Goal: Task Accomplishment & Management: Manage account settings

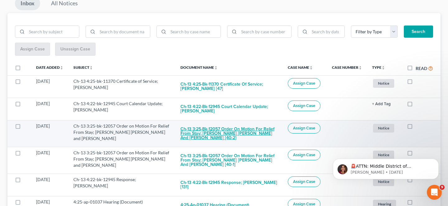
scroll to position [73, 0]
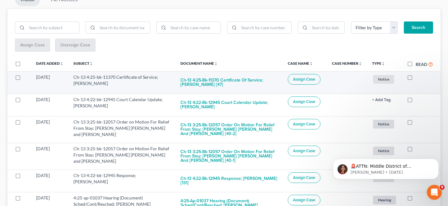
click at [416, 79] on label at bounding box center [416, 79] width 0 height 0
click at [419, 74] on input "checkbox" at bounding box center [421, 76] width 4 height 4
checkbox input "true"
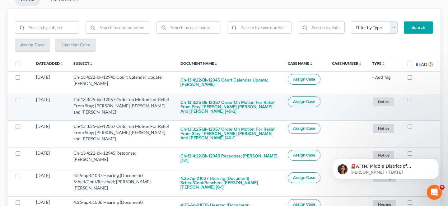
click at [416, 101] on label at bounding box center [416, 101] width 0 height 0
click at [419, 97] on input "checkbox" at bounding box center [421, 99] width 4 height 4
checkbox input "true"
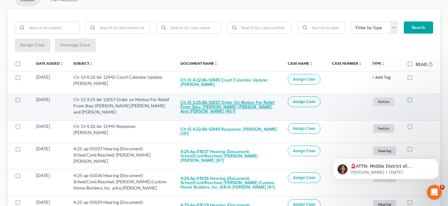
click at [232, 97] on button "Ch-13 3:25-bk-12057 Order on Motion For Relief From Stay; Bryson Lester Ray Huc…" at bounding box center [229, 107] width 97 height 21
checkbox input "true"
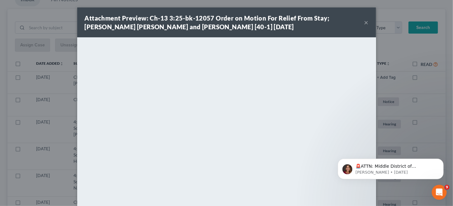
click at [364, 22] on button "×" at bounding box center [366, 22] width 4 height 7
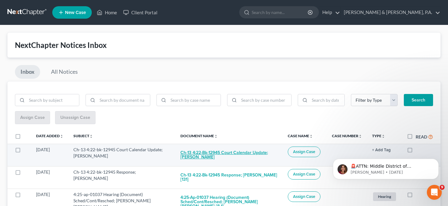
click at [229, 147] on button "Ch-13 4:22-bk-12945 Court Calendar Update; David Lee Burton" at bounding box center [229, 155] width 97 height 17
checkbox input "true"
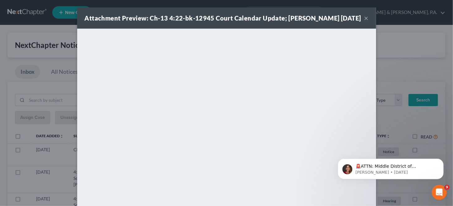
click at [364, 21] on button "×" at bounding box center [366, 17] width 4 height 7
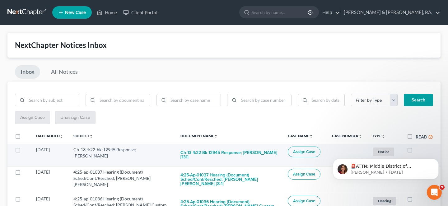
click at [416, 151] on label at bounding box center [416, 151] width 0 height 0
click at [419, 147] on input "checkbox" at bounding box center [421, 149] width 4 height 4
checkbox input "true"
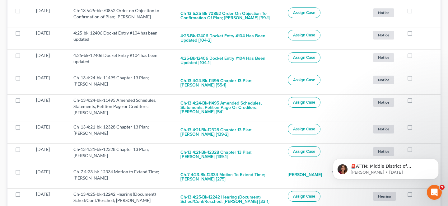
scroll to position [350, 0]
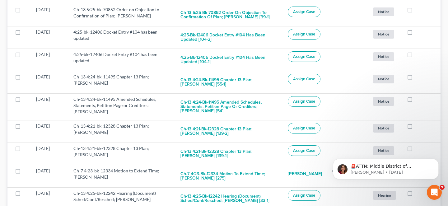
checkbox input "true"
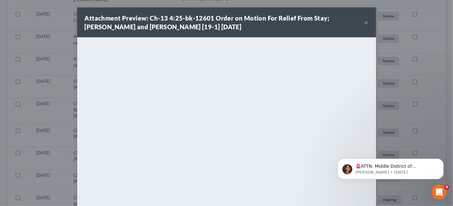
scroll to position [325, 0]
click at [364, 22] on button "×" at bounding box center [366, 22] width 4 height 7
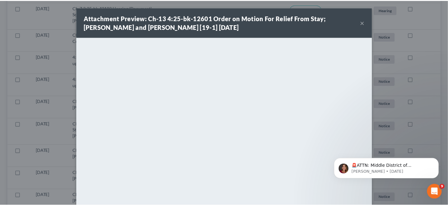
scroll to position [329, 0]
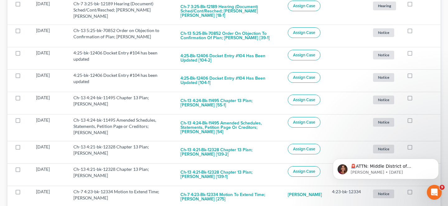
checkbox input "true"
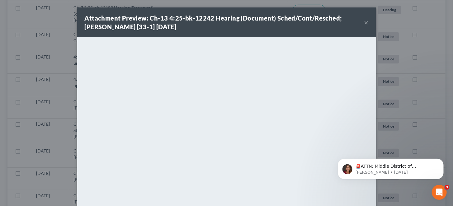
scroll to position [304, 0]
click at [364, 20] on button "×" at bounding box center [366, 22] width 4 height 7
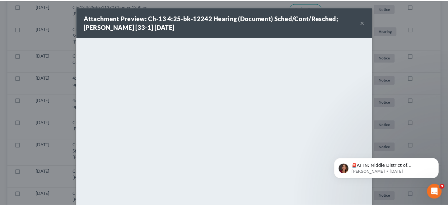
scroll to position [308, 0]
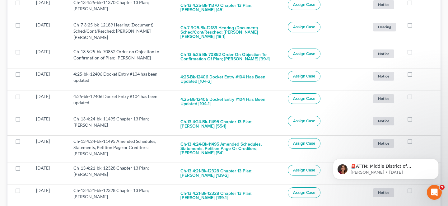
checkbox input "true"
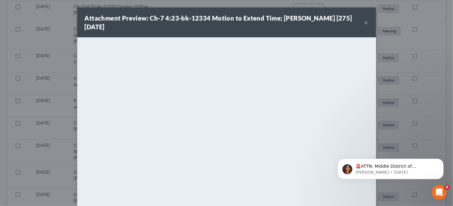
scroll to position [283, 0]
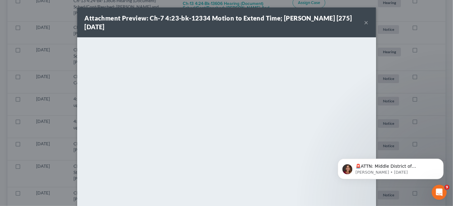
click at [364, 21] on button "×" at bounding box center [366, 22] width 4 height 7
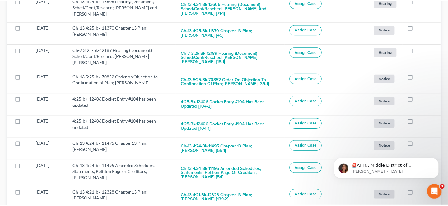
scroll to position [287, 0]
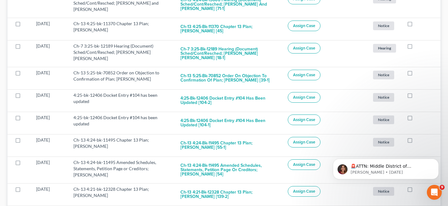
checkbox input "true"
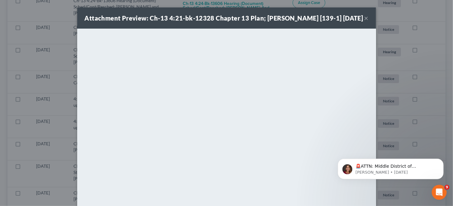
scroll to position [262, 0]
click at [364, 20] on button "×" at bounding box center [366, 17] width 4 height 7
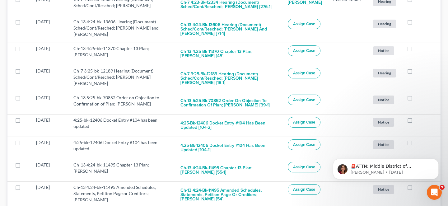
checkbox input "true"
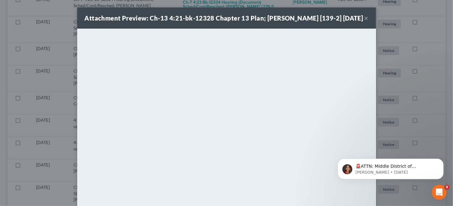
scroll to position [241, 0]
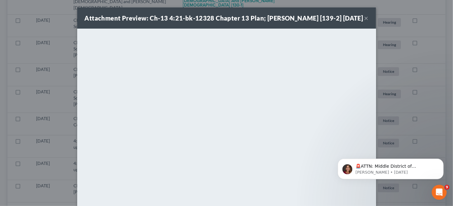
click at [364, 20] on button "×" at bounding box center [366, 17] width 4 height 7
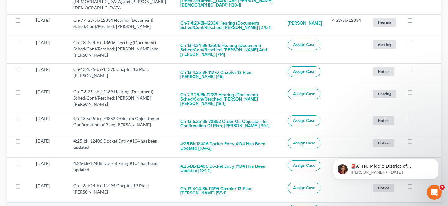
checkbox input "true"
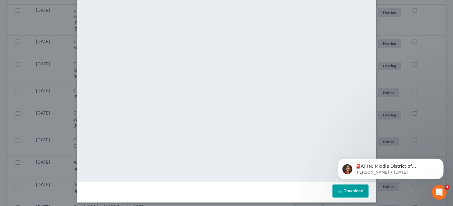
scroll to position [0, 0]
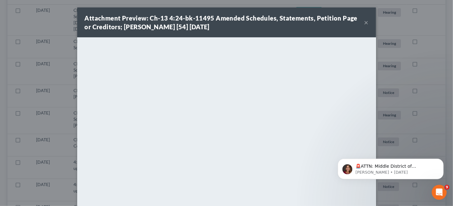
click at [364, 19] on button "×" at bounding box center [366, 22] width 4 height 7
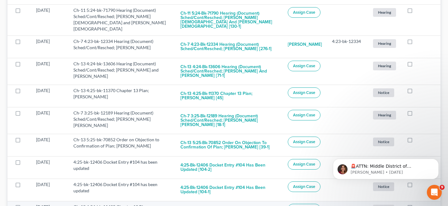
checkbox input "true"
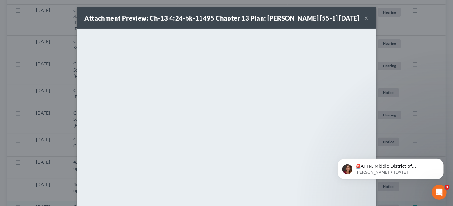
scroll to position [199, 0]
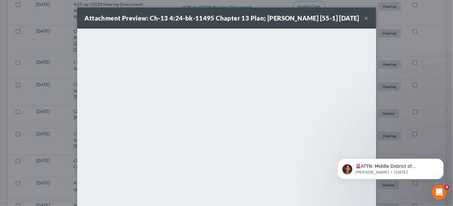
click at [364, 21] on button "×" at bounding box center [366, 17] width 4 height 7
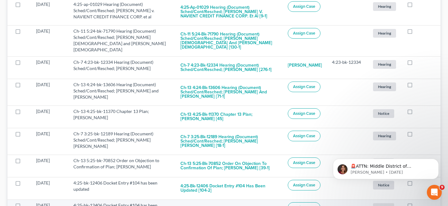
checkbox input "true"
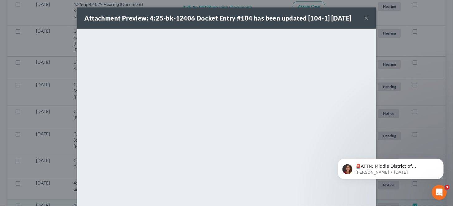
scroll to position [178, 0]
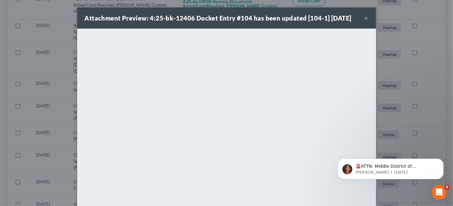
click at [364, 14] on button "×" at bounding box center [366, 17] width 4 height 7
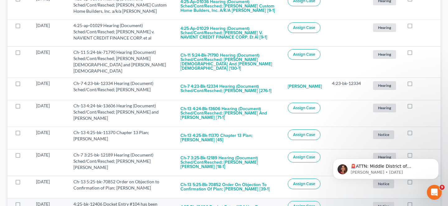
click at [231, 201] on button "4:25-bk-12406 Docket Entry #104 has been updated [104-2]" at bounding box center [229, 209] width 97 height 17
checkbox input "true"
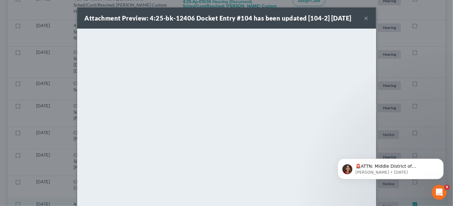
scroll to position [157, 0]
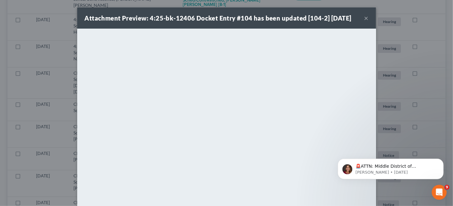
click at [364, 16] on button "×" at bounding box center [366, 17] width 4 height 7
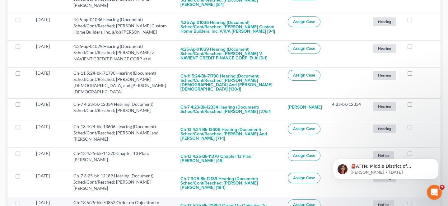
click at [231, 200] on button "Ch-13 5:25-bk-70852 Order on Objection to Confirmation of Plan; Andy L Johnson …" at bounding box center [229, 208] width 97 height 17
checkbox input "true"
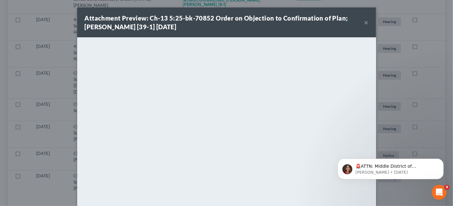
scroll to position [136, 0]
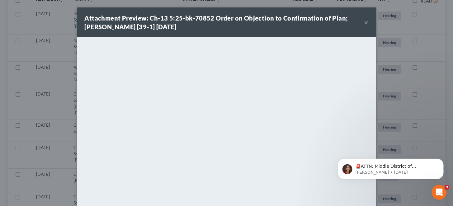
click at [364, 19] on button "×" at bounding box center [366, 22] width 4 height 7
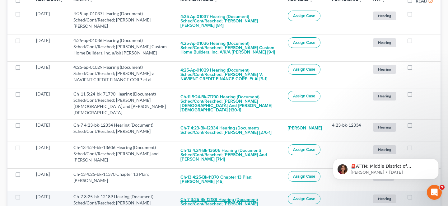
click at [235, 194] on button "Ch-7 3:25-bk-12189 Hearing (Document) Sched/Cont/Resched; Sarah Beth Houston [1…" at bounding box center [229, 204] width 97 height 21
checkbox input "true"
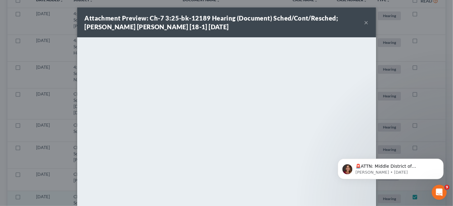
scroll to position [115, 0]
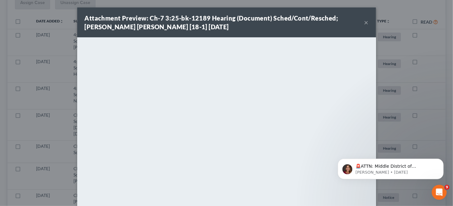
click at [364, 21] on button "×" at bounding box center [366, 22] width 4 height 7
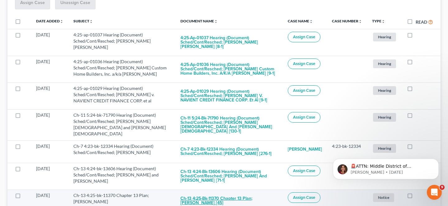
click at [216, 192] on button "Ch-13 4:25-bk-11370 Chapter 13 Plan; Michael Williams-Bunche [45]" at bounding box center [229, 200] width 97 height 17
checkbox input "true"
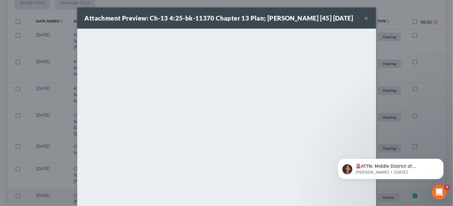
scroll to position [94, 0]
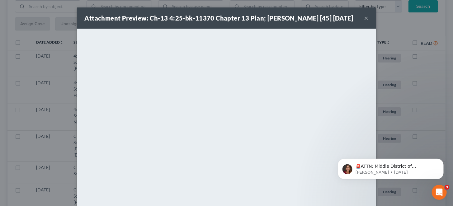
click at [364, 19] on button "×" at bounding box center [366, 17] width 4 height 7
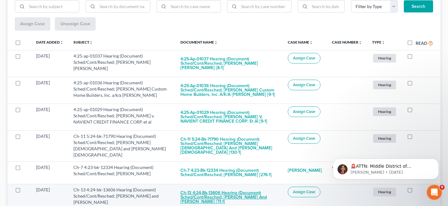
click at [226, 187] on button "Ch-13 4:24-bk-13606 Hearing (Document) Sched/Cont/Resched; Jason Jones and Crys…" at bounding box center [229, 197] width 97 height 21
checkbox input "true"
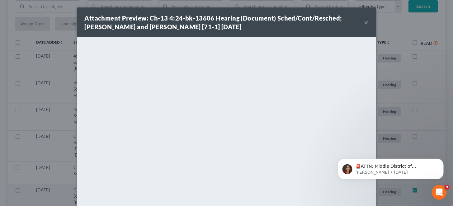
scroll to position [73, 0]
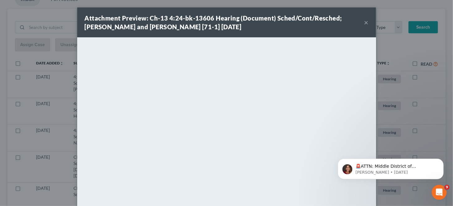
click at [364, 19] on button "×" at bounding box center [366, 22] width 4 height 7
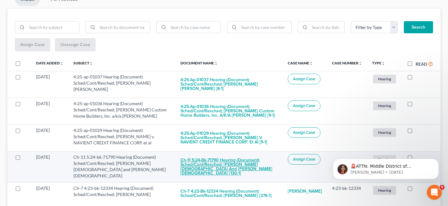
click at [200, 154] on button "Ch-11 5:24-bk-71790 Hearing (Document) Sched/Cont/Resched; Kenneth D. Church an…" at bounding box center [229, 167] width 97 height 26
checkbox input "true"
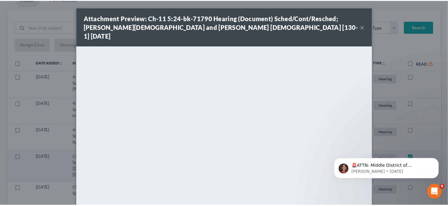
scroll to position [48, 0]
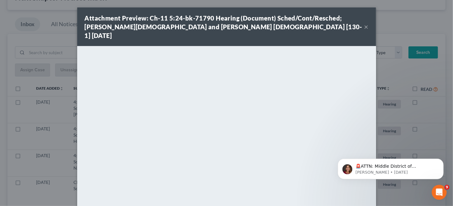
click at [364, 23] on button "×" at bounding box center [366, 26] width 4 height 7
